Goal: Entertainment & Leisure: Browse casually

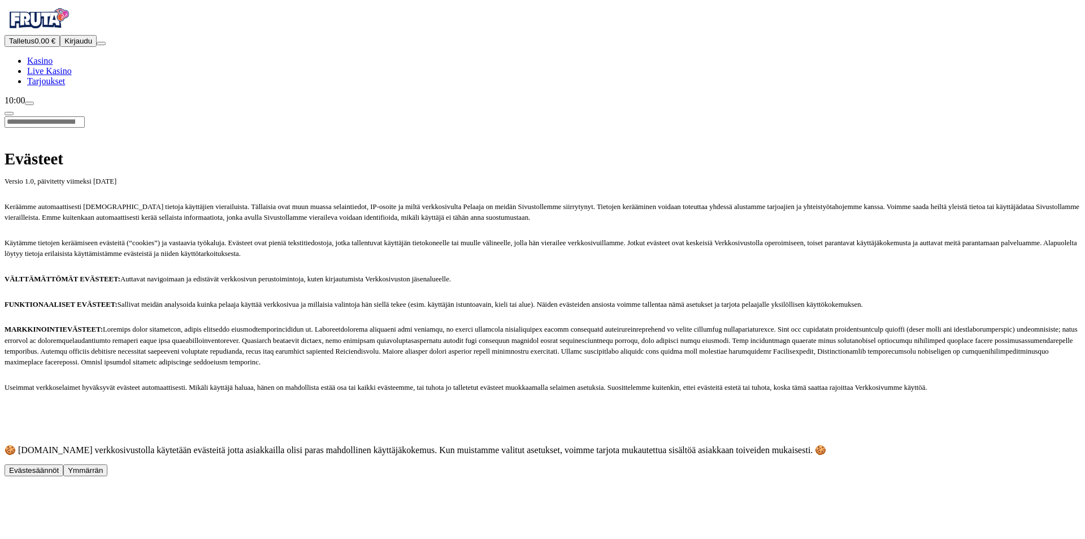
click at [70, 45] on span "Kirjaudu" at bounding box center [78, 41] width 28 height 8
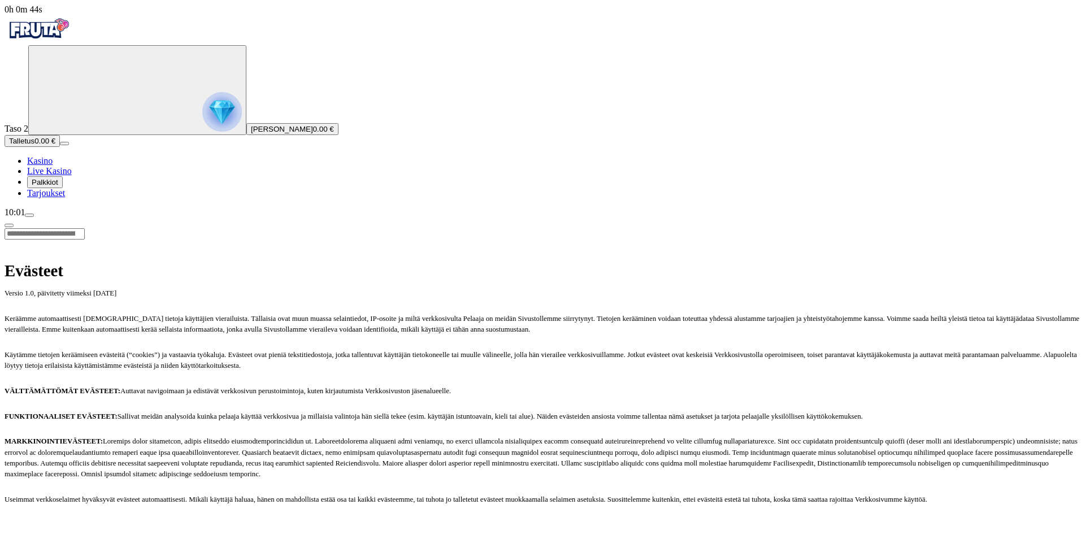
click at [58, 187] on span "Palkkiot" at bounding box center [45, 182] width 27 height 8
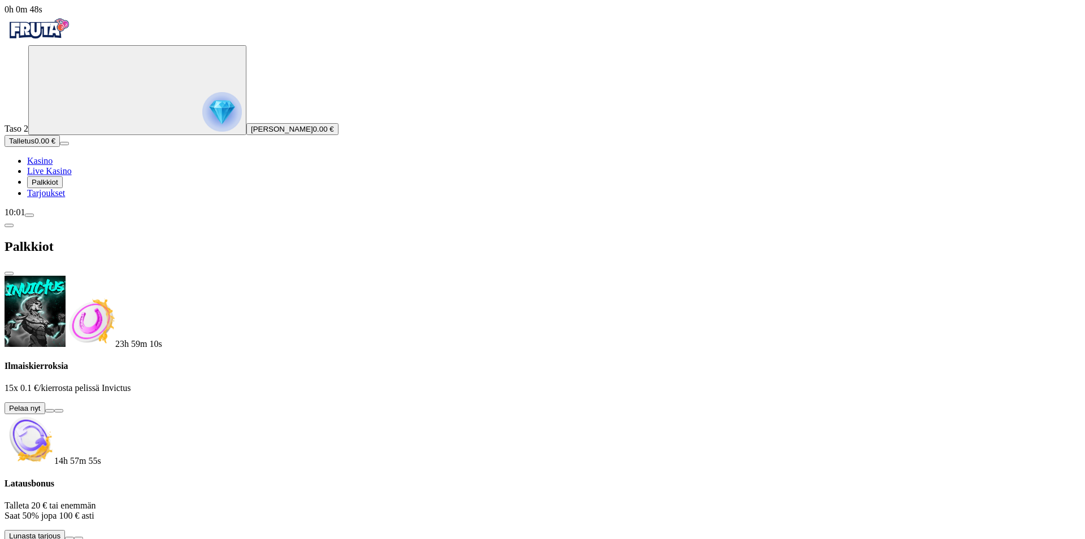
click at [54, 409] on button at bounding box center [49, 410] width 9 height 3
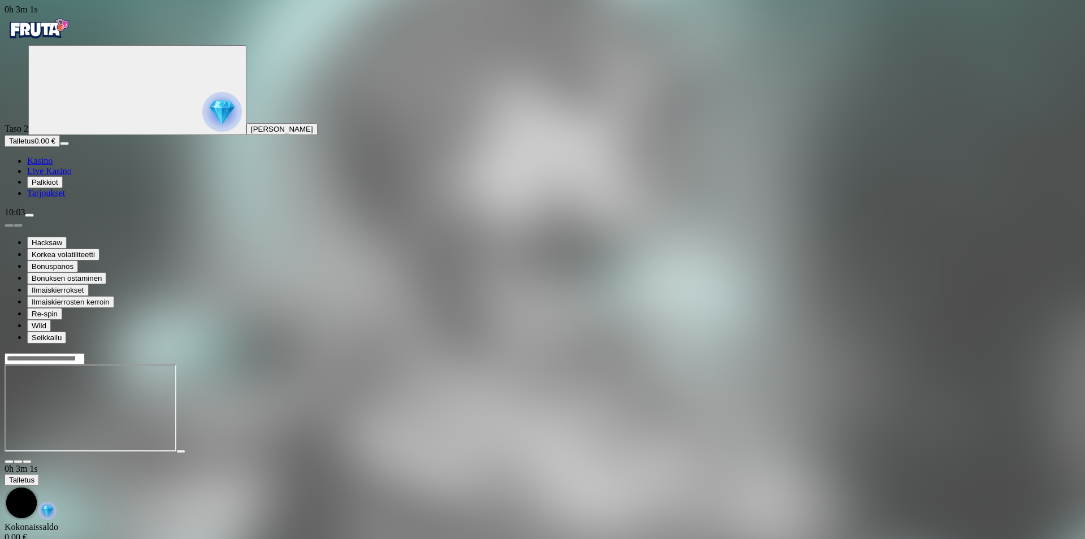
click at [866, 353] on div at bounding box center [543, 359] width 1076 height 12
click at [869, 353] on div at bounding box center [543, 359] width 1076 height 12
click at [85, 353] on input "Search" at bounding box center [45, 358] width 80 height 11
type input "**********"
click at [60, 409] on link "Pelaa nyt" at bounding box center [43, 414] width 33 height 10
